Goal: Information Seeking & Learning: Learn about a topic

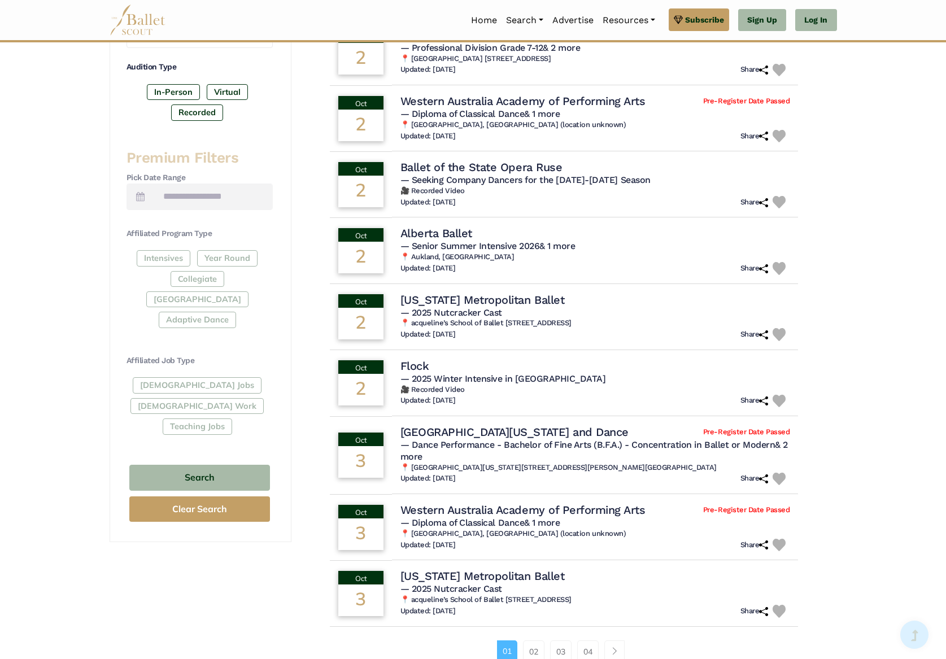
scroll to position [377, 0]
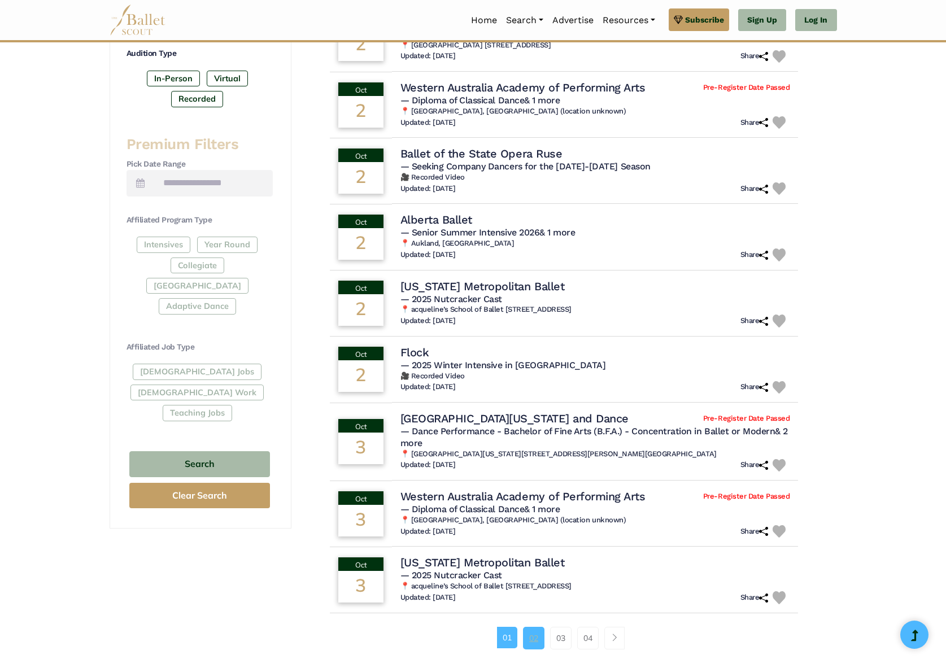
click at [531, 640] on link "02" at bounding box center [533, 638] width 21 height 23
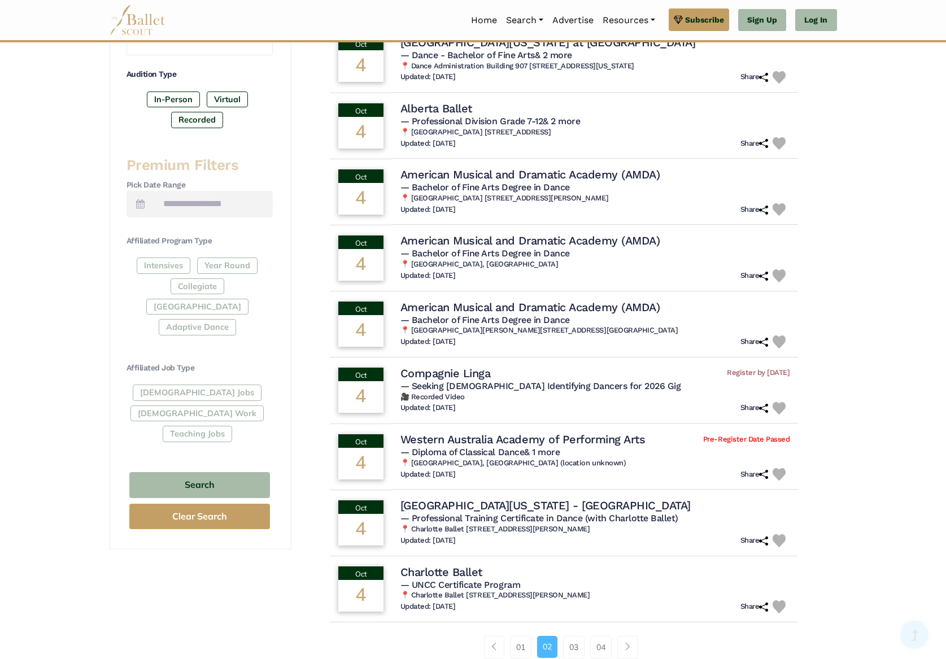
scroll to position [377, 0]
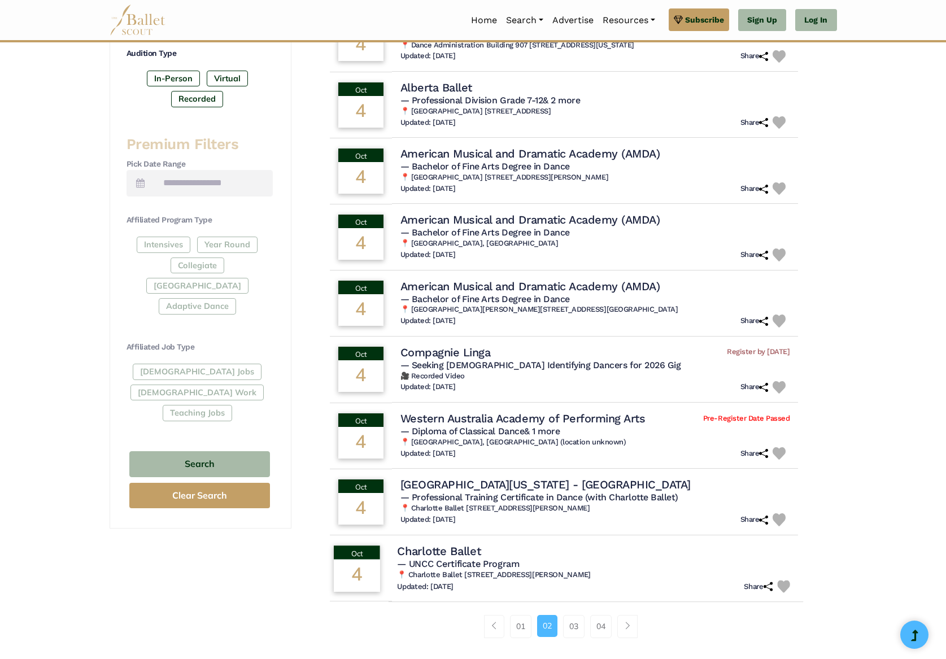
click at [450, 556] on h4 "Charlotte Ballet" at bounding box center [439, 550] width 84 height 15
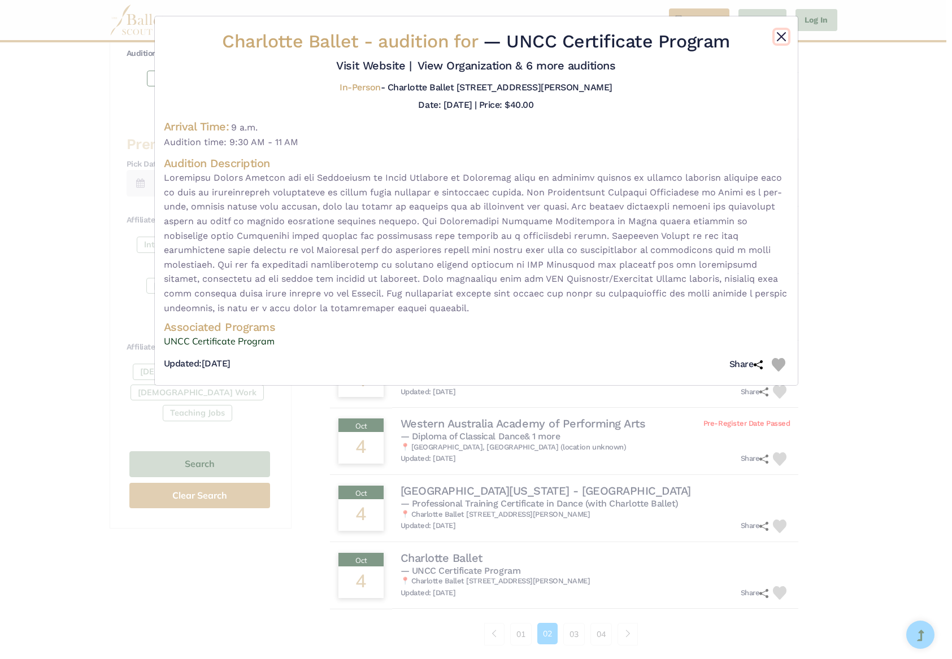
click at [782, 38] on button "Close" at bounding box center [781, 37] width 14 height 14
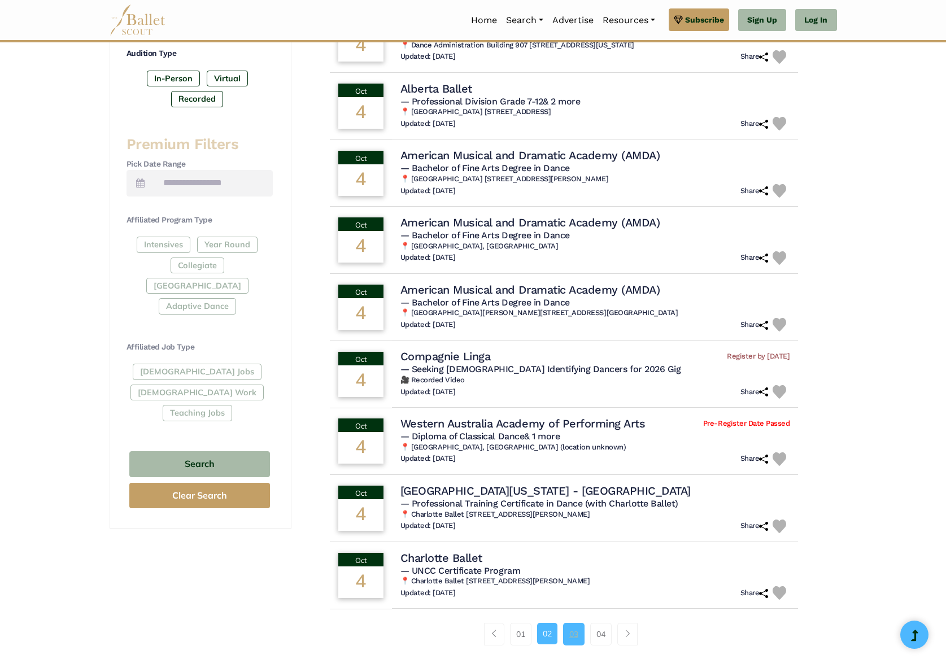
click at [572, 637] on link "03" at bounding box center [573, 634] width 21 height 23
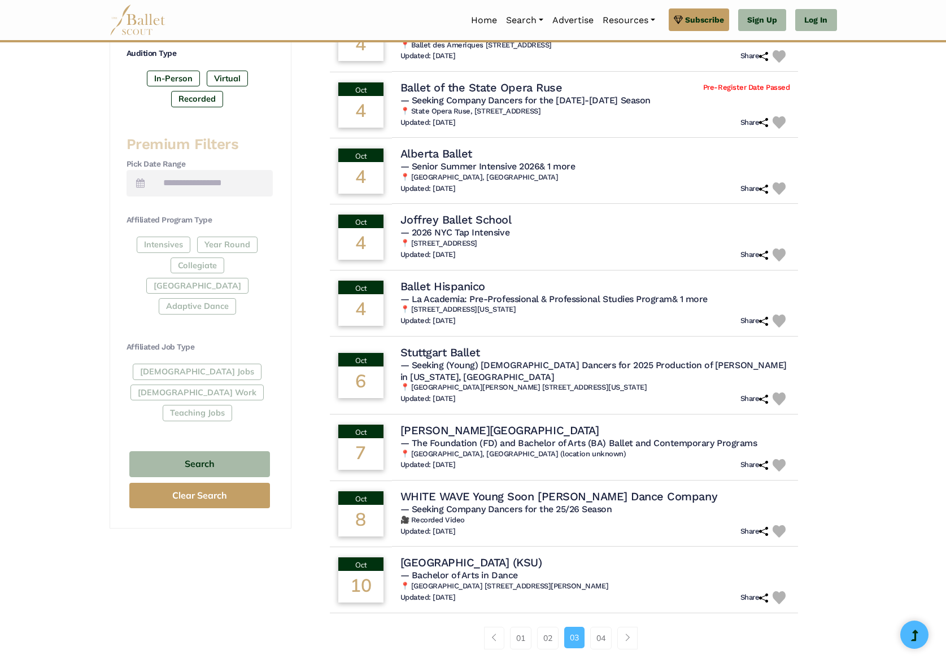
scroll to position [555, 0]
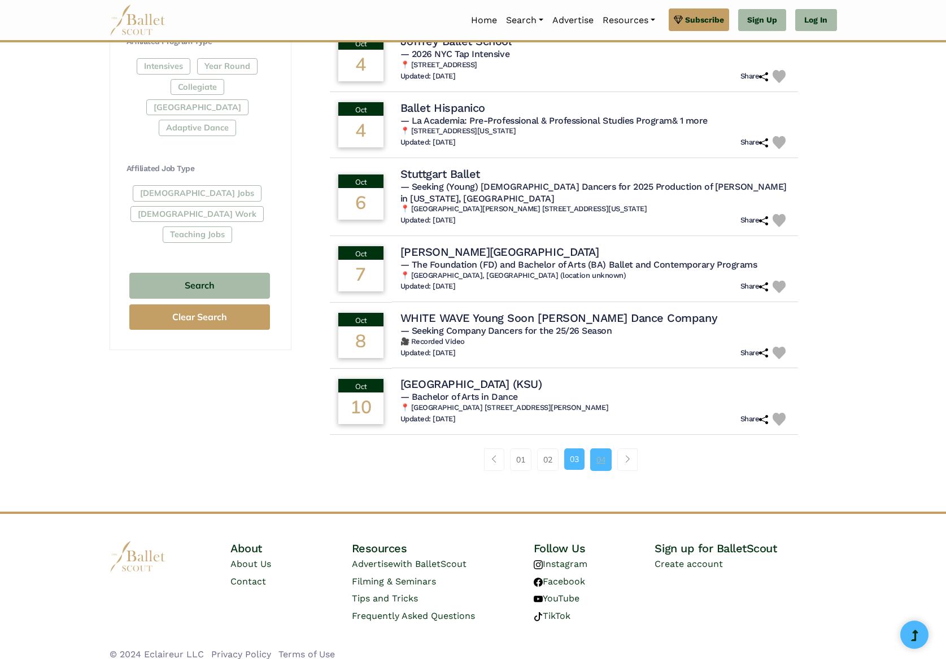
click at [601, 451] on link "04" at bounding box center [600, 459] width 21 height 23
